Goal: Check status: Check status

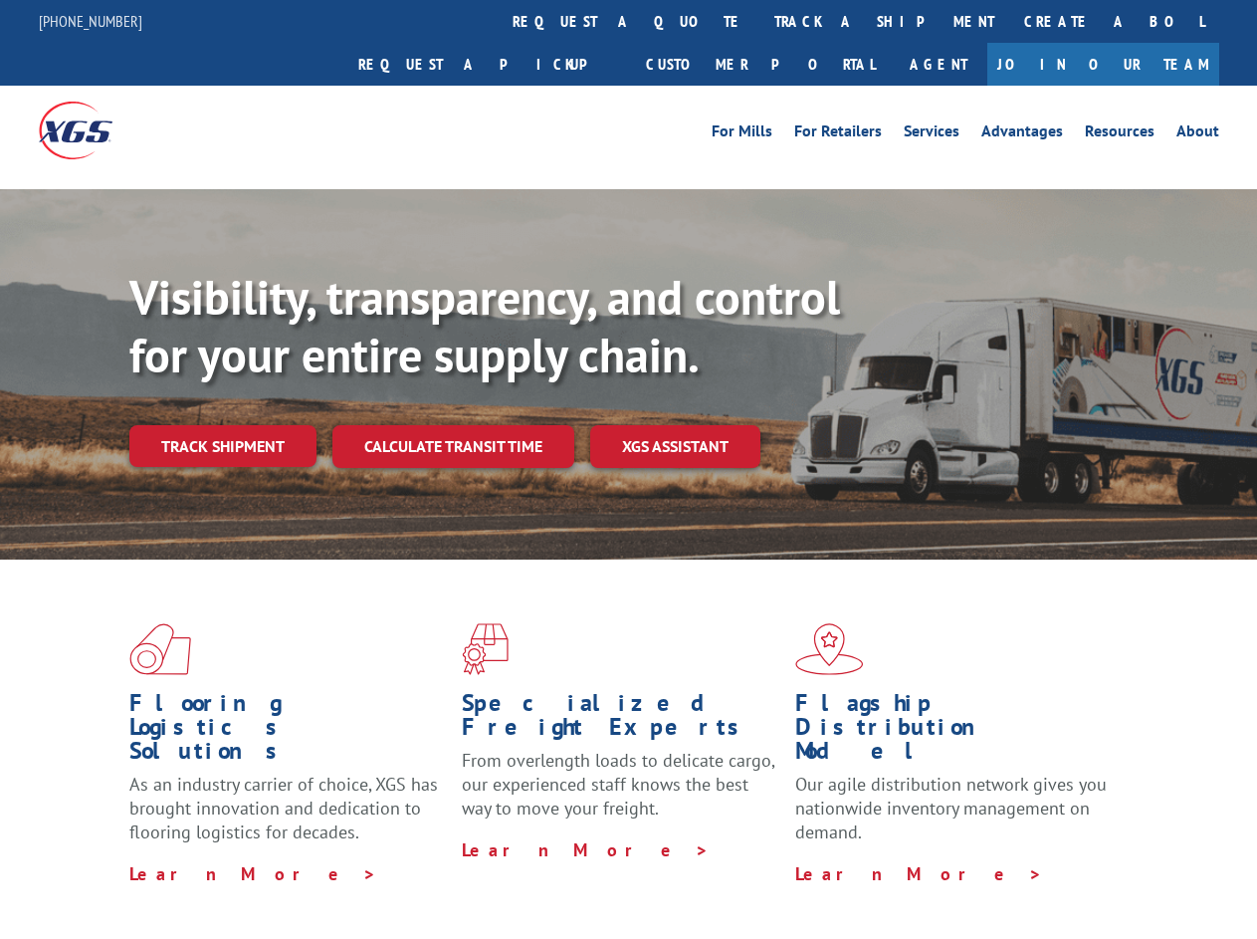
click at [628, 469] on div "Visibility, transparency, and control for your entire supply chain. Track shipm…" at bounding box center [693, 408] width 1128 height 278
click at [760, 21] on link "track a shipment" at bounding box center [885, 21] width 250 height 43
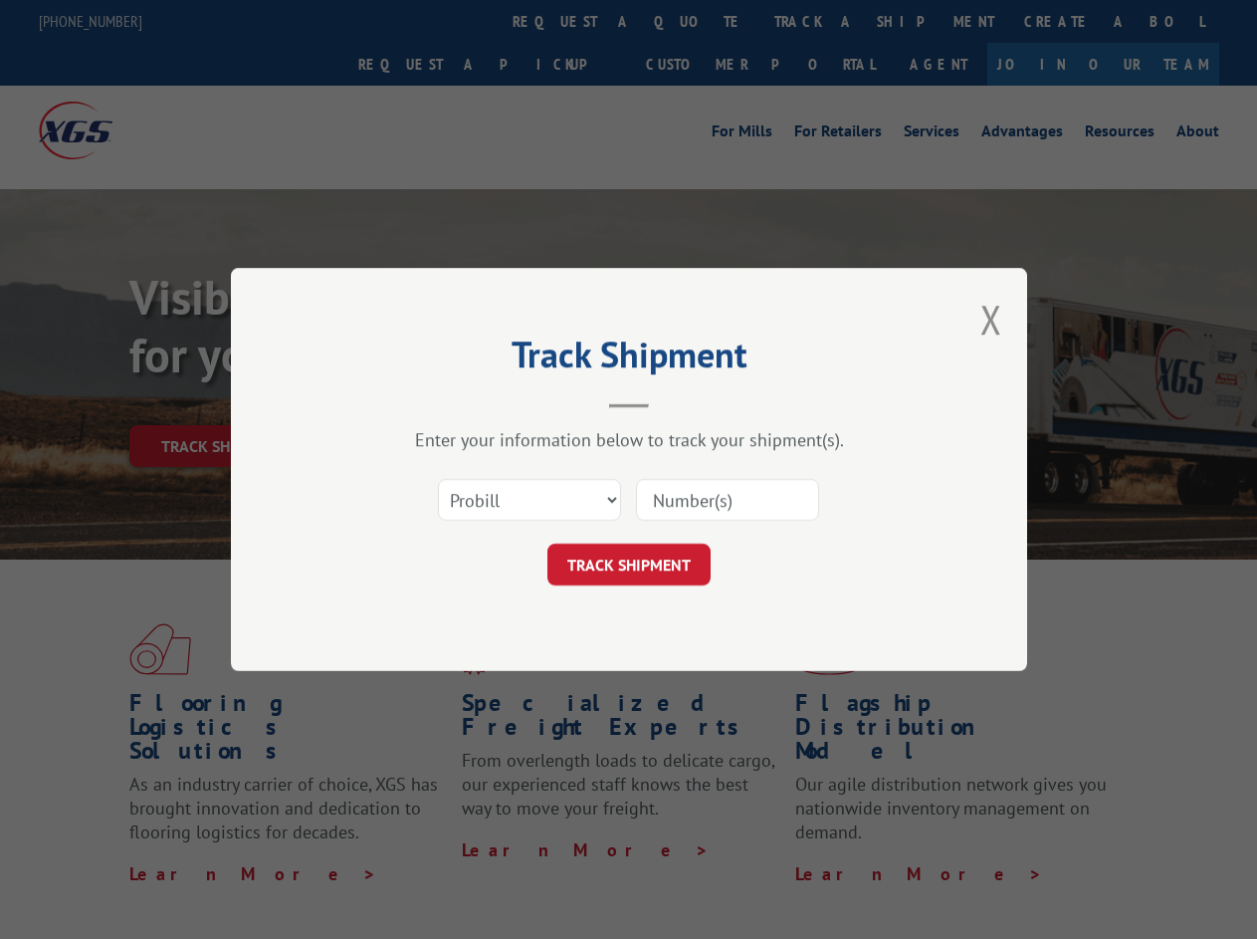
click at [695, 21] on div "Track Shipment Enter your information below to track your shipment(s). Select c…" at bounding box center [628, 469] width 1257 height 939
click at [819, 21] on div "Track Shipment Enter your information below to track your shipment(s). Select c…" at bounding box center [628, 469] width 1257 height 939
click at [222, 402] on div "Track Shipment Enter your information below to track your shipment(s). Select c…" at bounding box center [628, 469] width 1257 height 939
click at [452, 402] on header "Track Shipment" at bounding box center [629, 374] width 597 height 68
click at [676, 402] on header "Track Shipment" at bounding box center [629, 374] width 597 height 68
